Goal: Task Accomplishment & Management: Complete application form

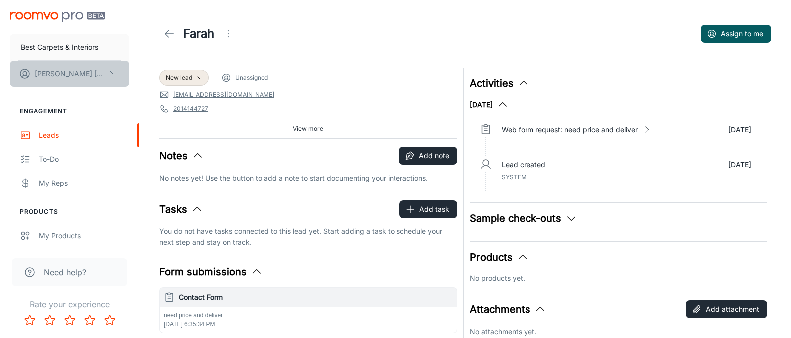
click at [38, 73] on p "[PERSON_NAME]" at bounding box center [70, 73] width 70 height 11
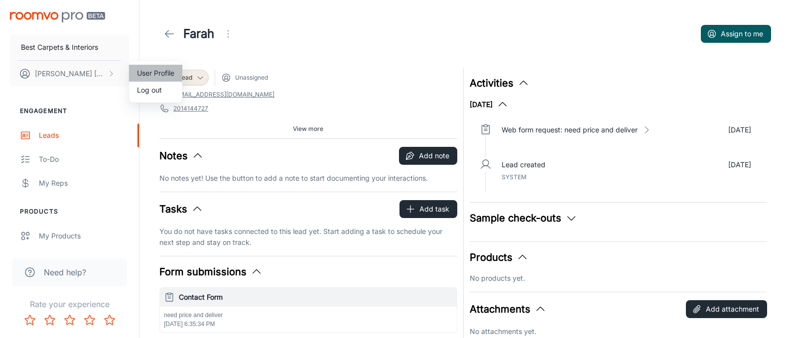
click at [139, 73] on li "User Profile" at bounding box center [155, 73] width 53 height 17
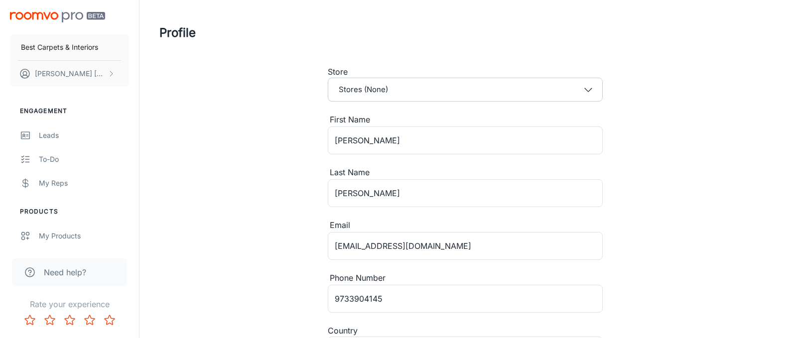
type input "[GEOGRAPHIC_DATA]"
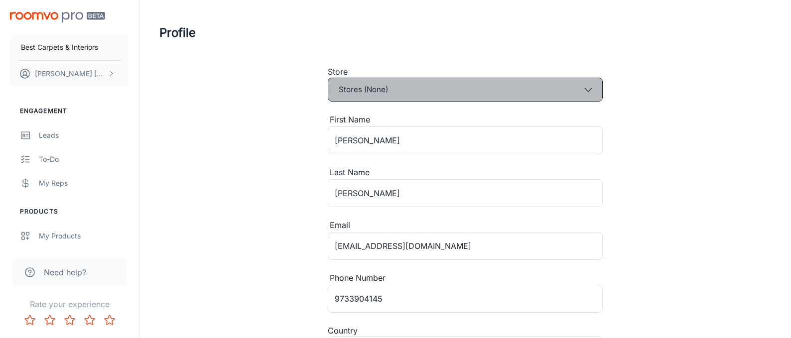
click at [402, 94] on button "Stores (None)" at bounding box center [465, 90] width 275 height 24
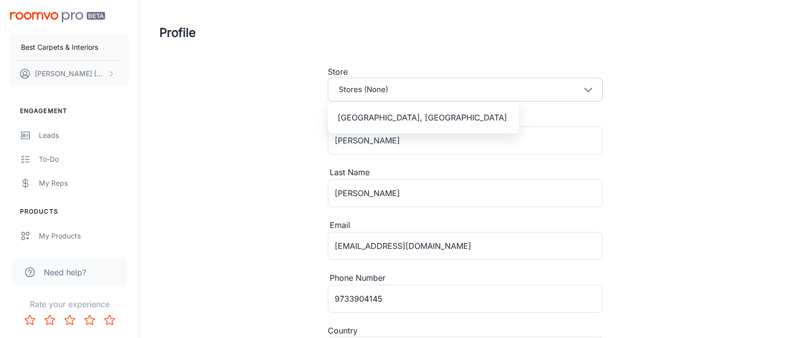
click at [242, 104] on div at bounding box center [395, 169] width 791 height 338
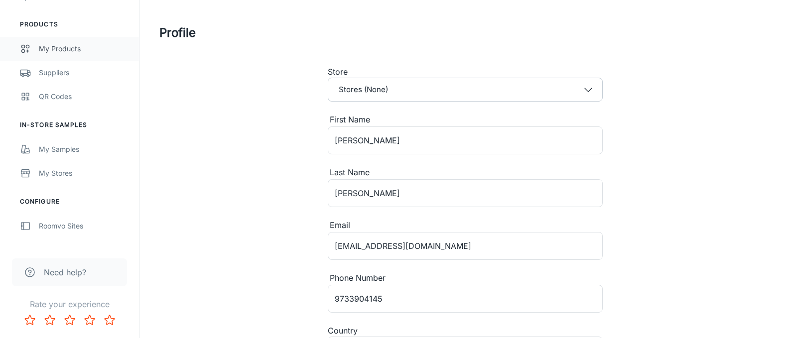
scroll to position [232, 0]
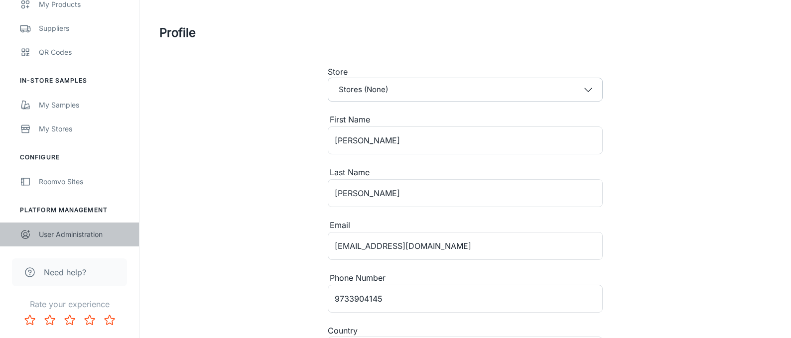
click at [57, 234] on div "User Administration" at bounding box center [84, 234] width 90 height 11
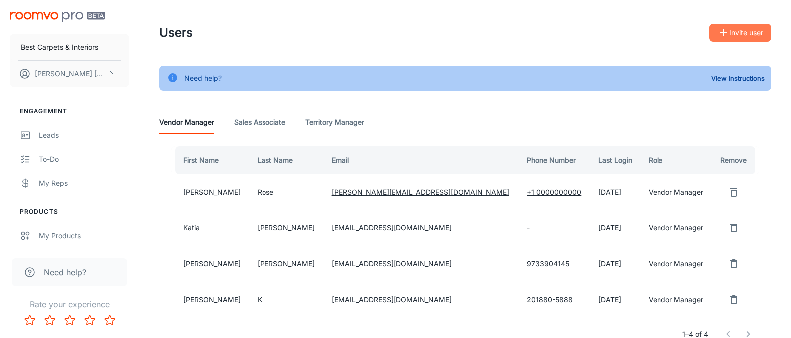
click at [761, 38] on button "Invite user" at bounding box center [740, 33] width 62 height 18
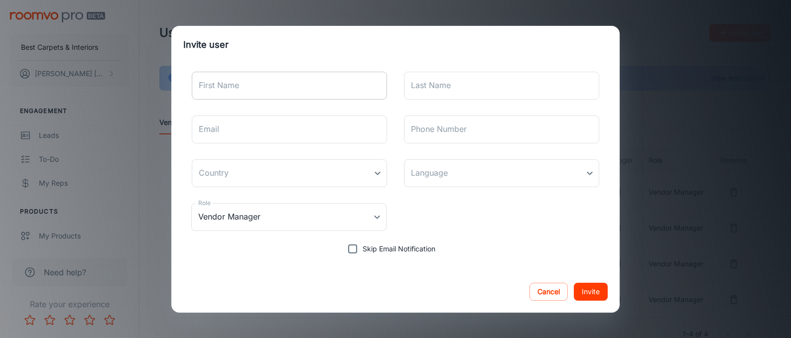
click at [335, 85] on input "First Name" at bounding box center [289, 86] width 195 height 28
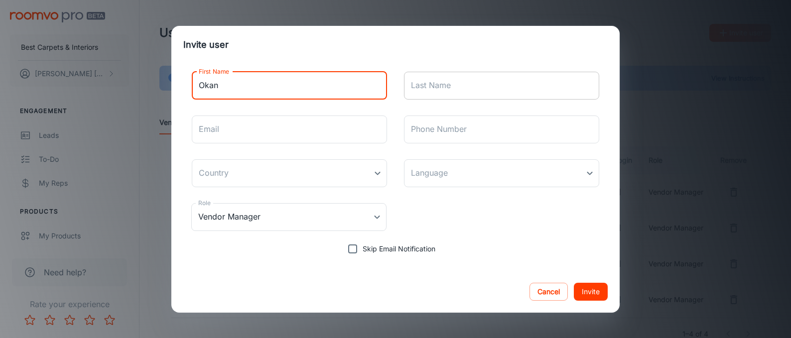
type input "Okan"
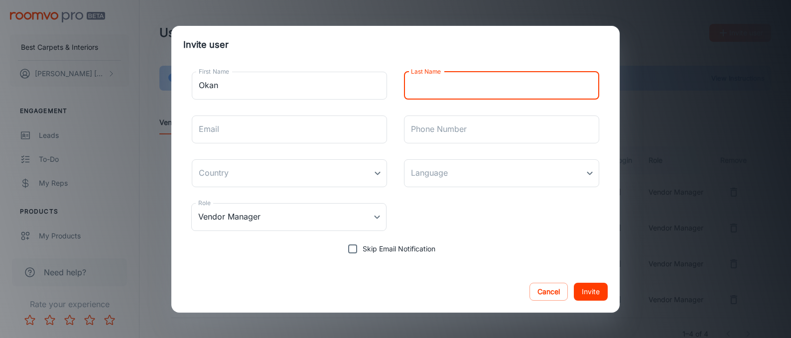
click at [426, 85] on input "Last Name" at bounding box center [501, 86] width 195 height 28
type input "Cagar"
click at [331, 126] on input "Email" at bounding box center [289, 130] width 195 height 28
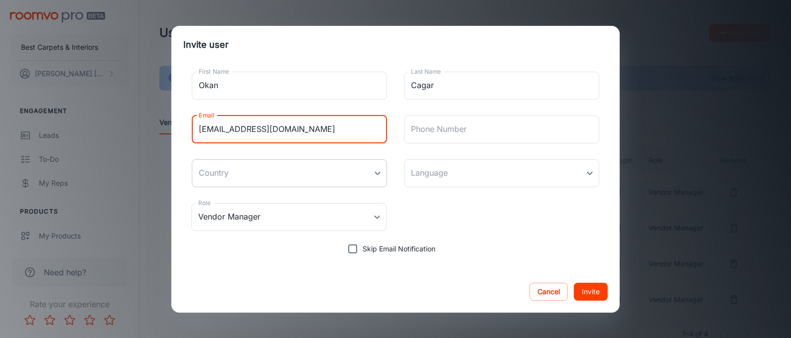
type input "[EMAIL_ADDRESS][DOMAIN_NAME]"
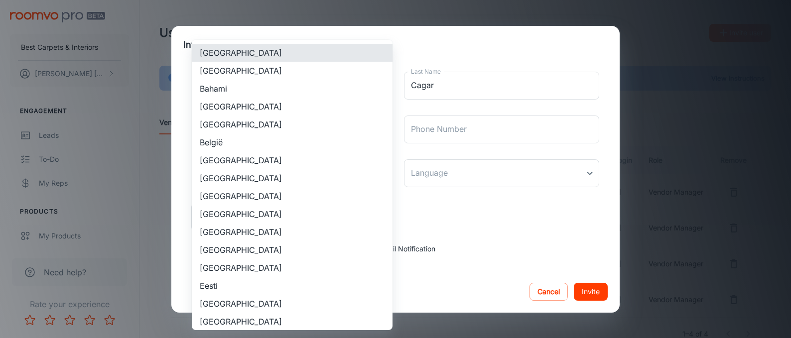
click at [256, 178] on body "Best Carpets & Interiors [PERSON_NAME] Engagement Leads To-do My Reps Products …" at bounding box center [395, 169] width 791 height 338
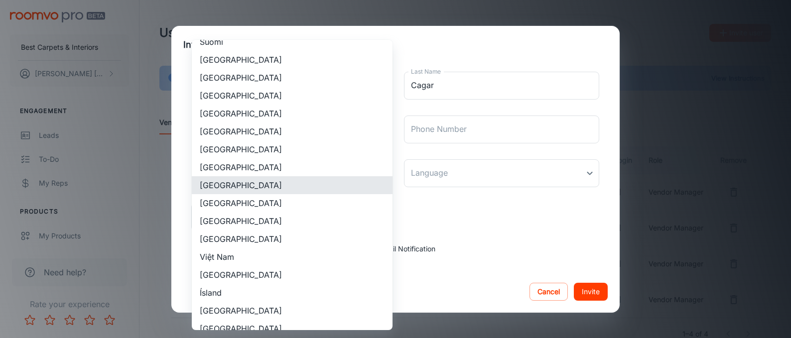
click at [232, 220] on li "[GEOGRAPHIC_DATA]" at bounding box center [292, 221] width 201 height 18
type input "[GEOGRAPHIC_DATA]"
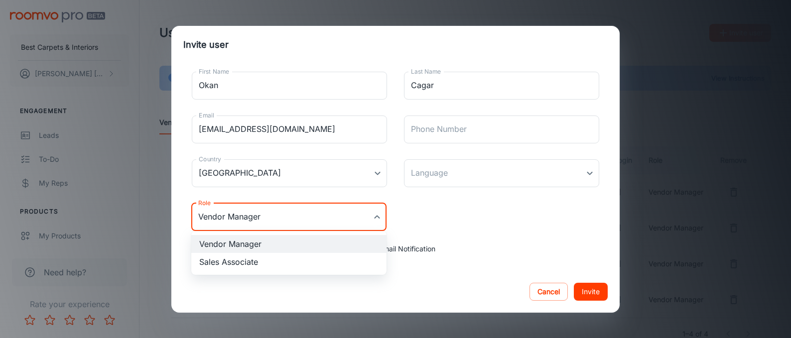
click at [292, 225] on body "Best Carpets & Interiors [PERSON_NAME] Engagement Leads To-do My Reps Products …" at bounding box center [395, 169] width 791 height 338
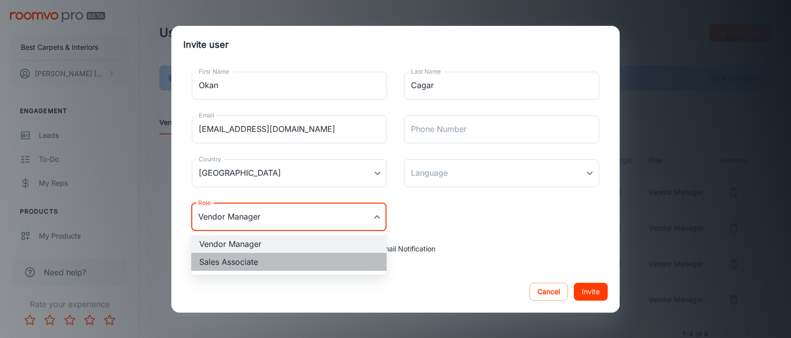
click at [256, 261] on li "Sales Associate" at bounding box center [288, 262] width 195 height 18
type input "Sales Associate"
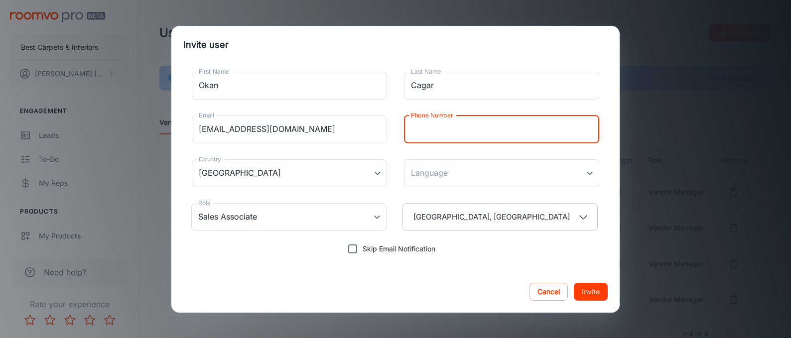
click at [443, 135] on input "Phone Number" at bounding box center [501, 130] width 195 height 28
type input "[PHONE_NUMBER]"
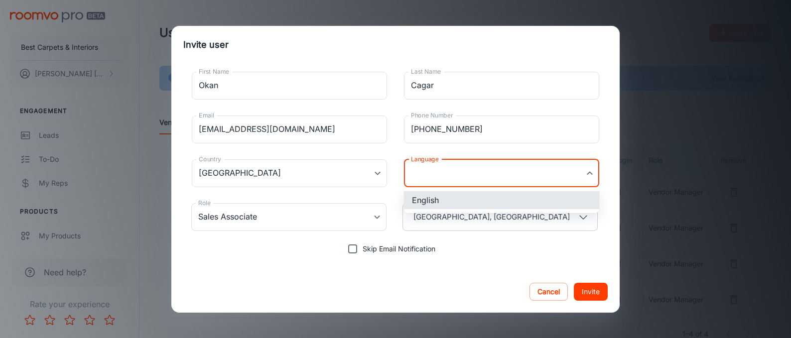
click at [454, 170] on body "Best Carpets & Interiors [PERSON_NAME] Engagement Leads To-do My Reps Products …" at bounding box center [395, 169] width 791 height 338
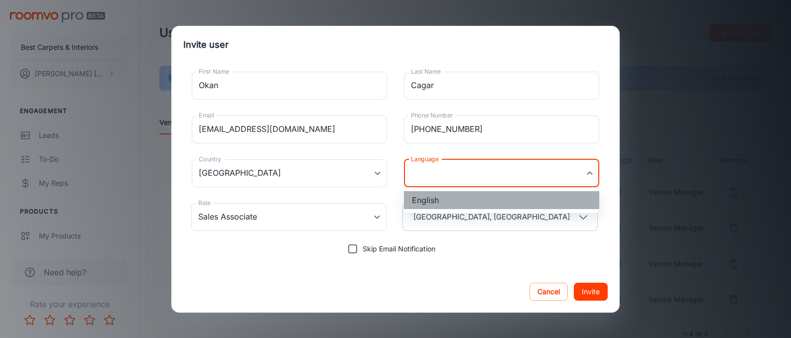
click at [430, 198] on li "English" at bounding box center [501, 200] width 195 height 18
type input "en-us"
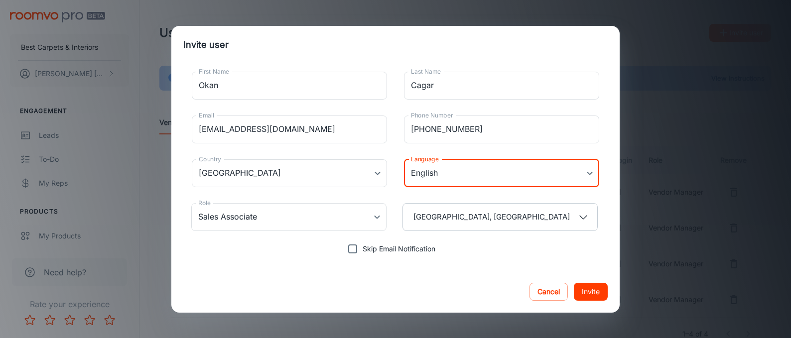
click at [590, 296] on button "Invite" at bounding box center [591, 292] width 34 height 18
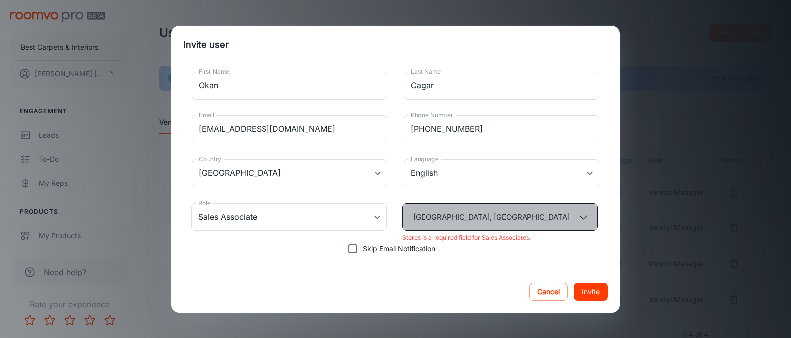
click at [505, 223] on button "[GEOGRAPHIC_DATA], [GEOGRAPHIC_DATA]" at bounding box center [500, 217] width 195 height 28
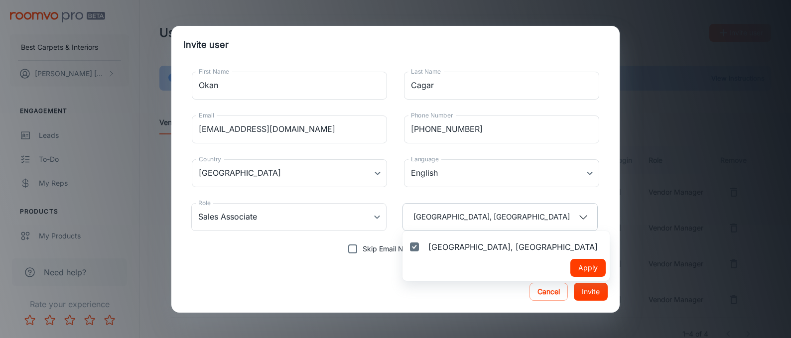
click at [570, 265] on button "Apply" at bounding box center [587, 268] width 35 height 18
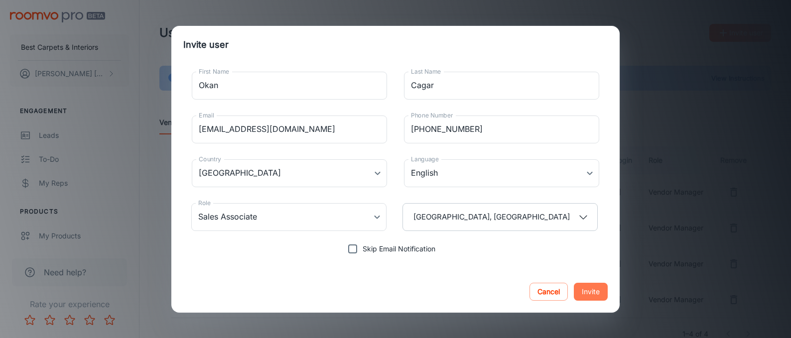
click at [587, 292] on button "Invite" at bounding box center [591, 292] width 34 height 18
type input "Vendor Manager"
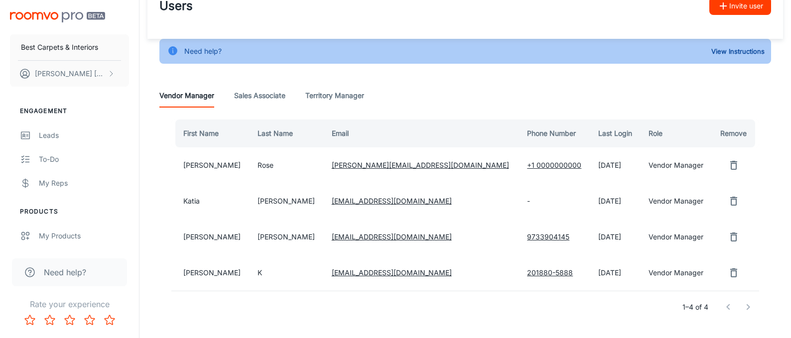
scroll to position [0, 0]
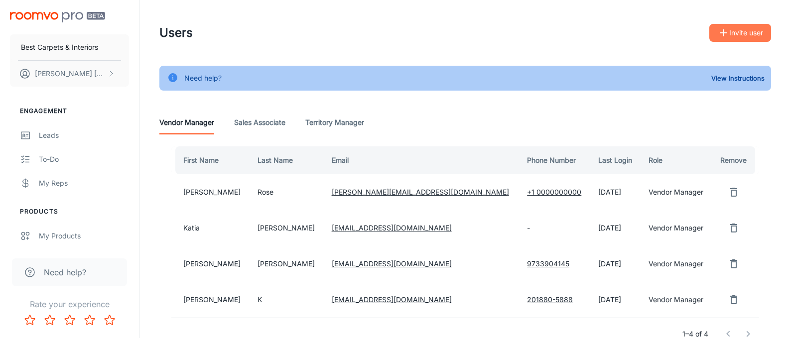
click at [727, 36] on icon "button" at bounding box center [723, 33] width 12 height 12
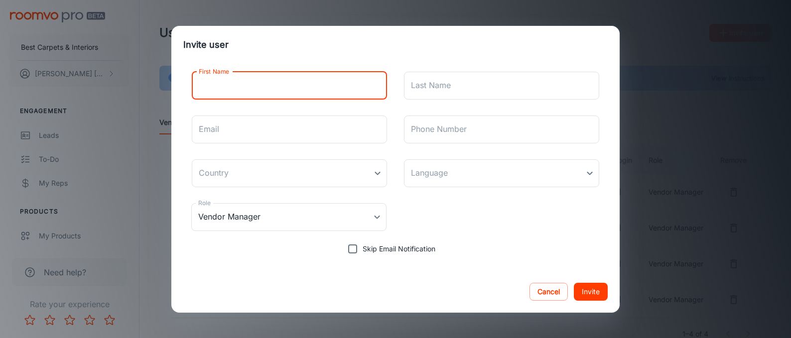
click at [309, 86] on input "First Name" at bounding box center [289, 86] width 195 height 28
type input "Farah"
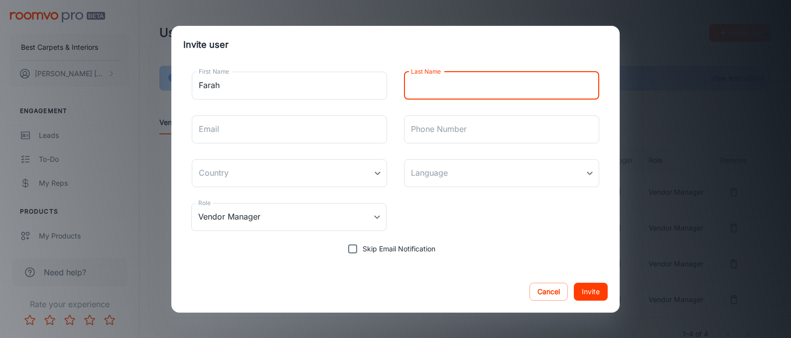
click at [423, 88] on input "Last Name" at bounding box center [501, 86] width 195 height 28
type input "[PERSON_NAME]"
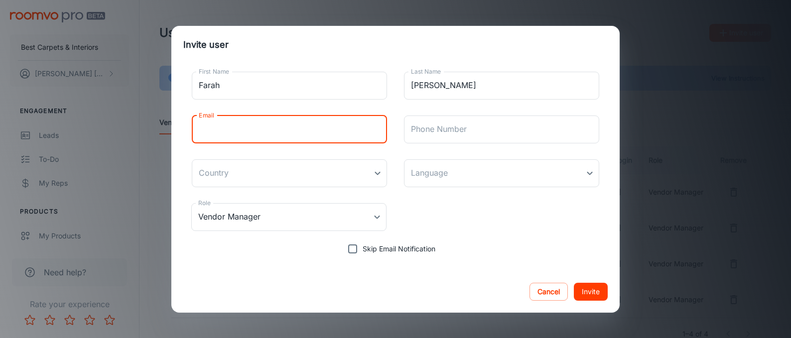
click at [275, 130] on input "Email" at bounding box center [289, 130] width 195 height 28
type input "[EMAIL_ADDRESS][DOMAIN_NAME]"
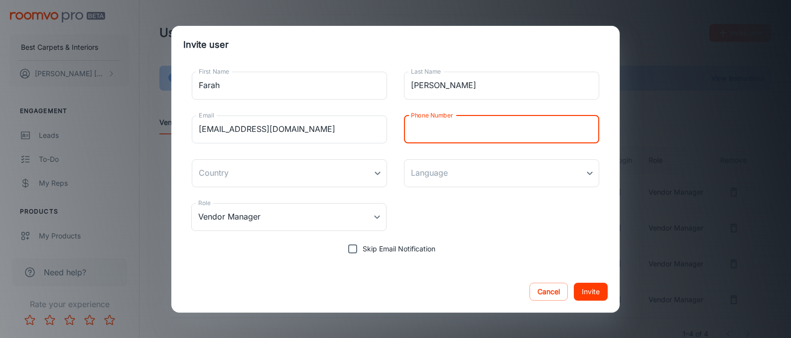
click at [443, 132] on input "Phone Number" at bounding box center [501, 130] width 195 height 28
type input "2014144727"
type input "[GEOGRAPHIC_DATA]"
click at [455, 181] on body "Best Carpets & Interiors [PERSON_NAME] Engagement Leads To-do My Reps Products …" at bounding box center [395, 169] width 791 height 338
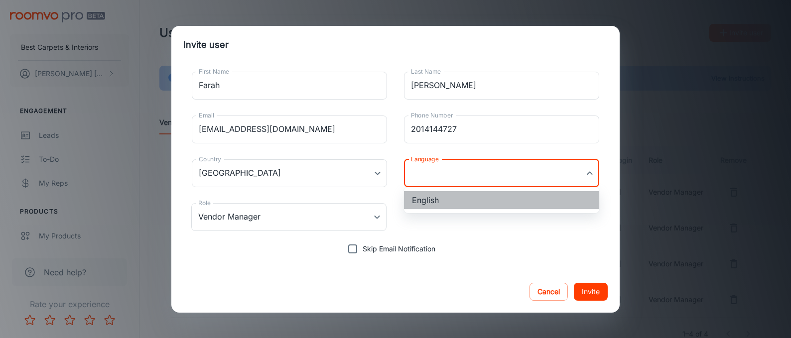
click at [431, 202] on li "English" at bounding box center [501, 200] width 195 height 18
type input "en-us"
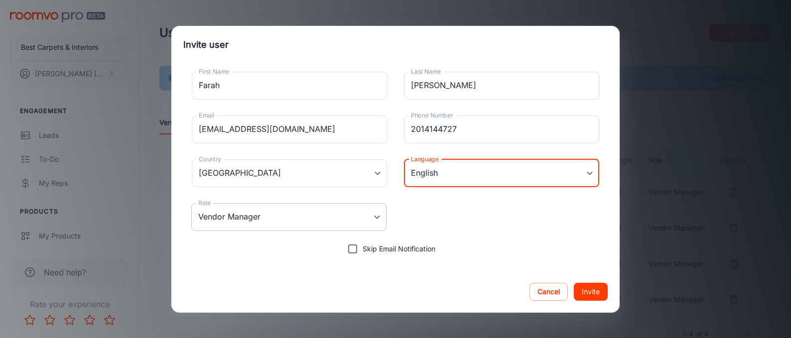
click at [342, 214] on body "Best Carpets & Interiors [PERSON_NAME] Engagement Leads To-do My Reps Products …" at bounding box center [395, 169] width 791 height 338
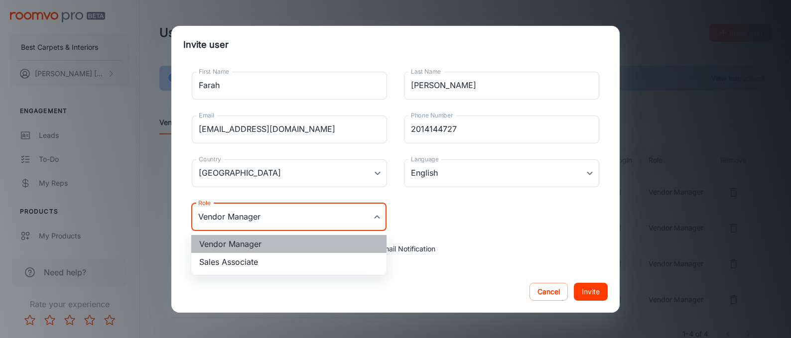
click at [267, 243] on li "Vendor Manager" at bounding box center [288, 244] width 195 height 18
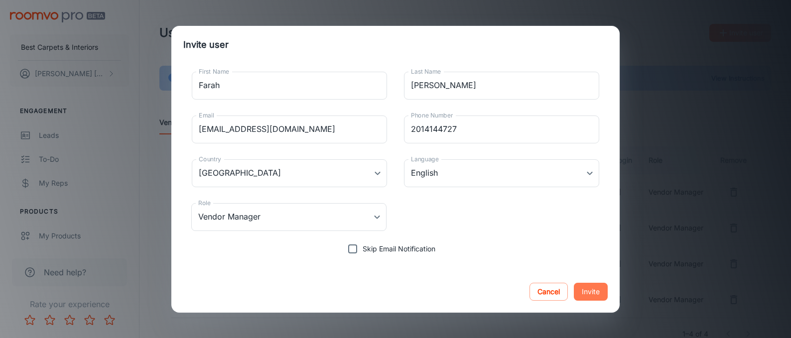
click at [594, 291] on button "Invite" at bounding box center [591, 292] width 34 height 18
